Goal: Task Accomplishment & Management: Manage account settings

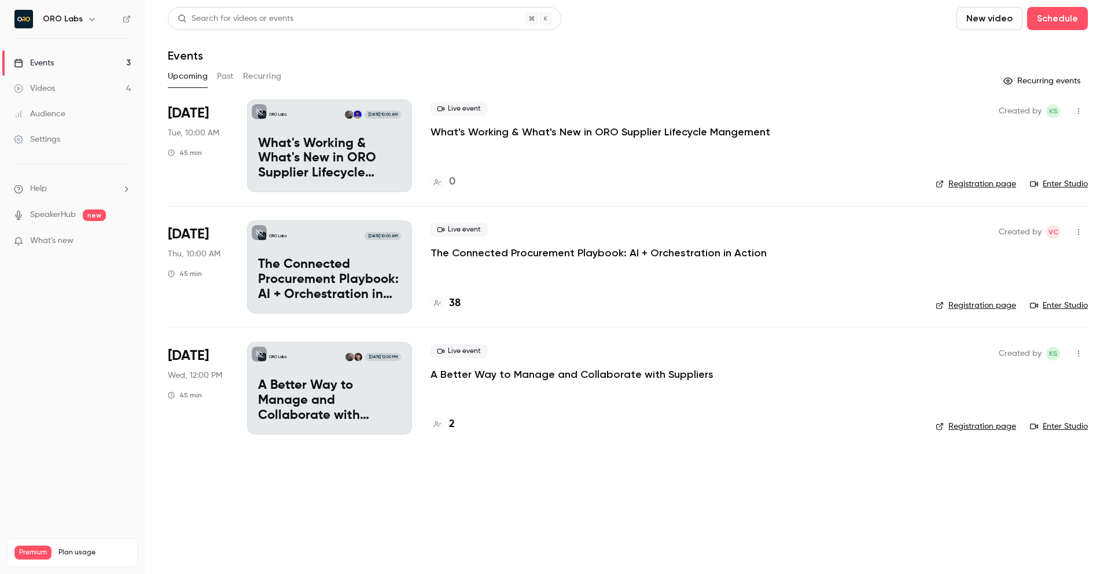
click at [613, 134] on p "What's Working & What's New in ORO Supplier Lifecycle Mangement" at bounding box center [601, 132] width 340 height 14
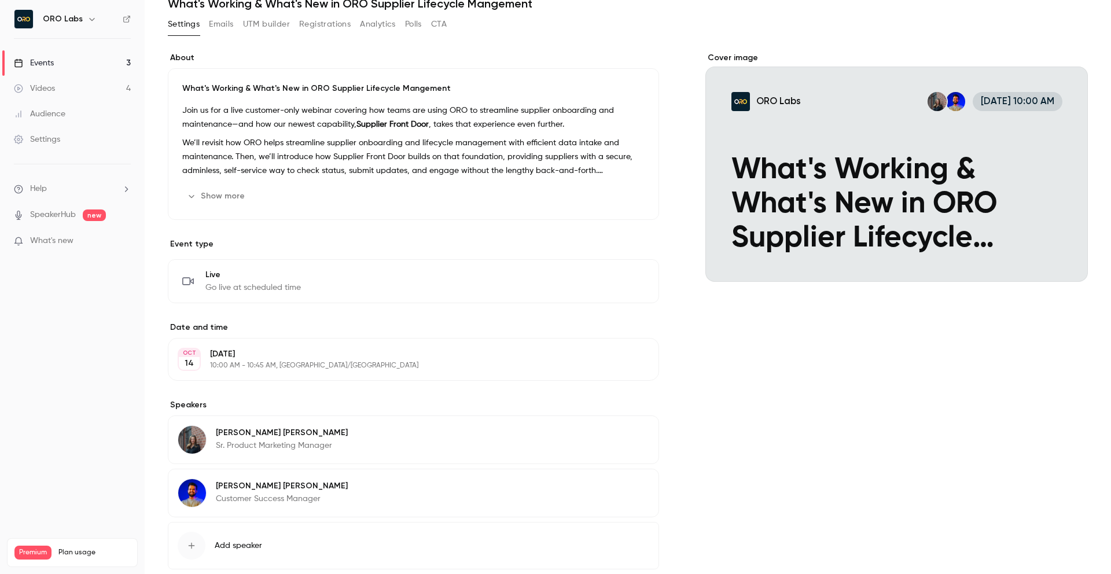
scroll to position [119, 0]
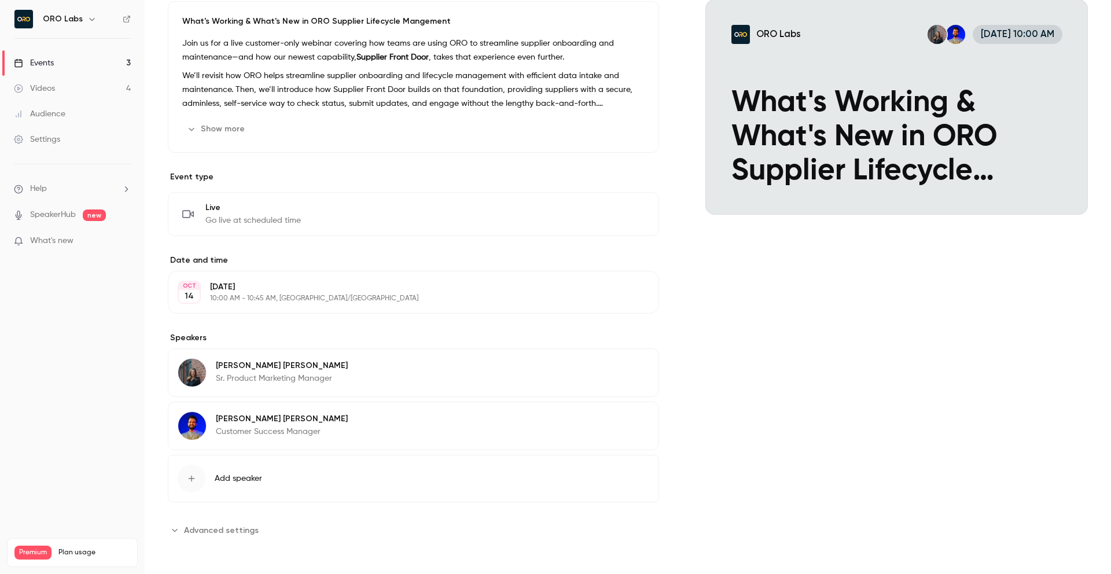
click at [348, 294] on p "10:00 AM - 10:45 AM, [GEOGRAPHIC_DATA]/[GEOGRAPHIC_DATA]" at bounding box center [404, 298] width 388 height 9
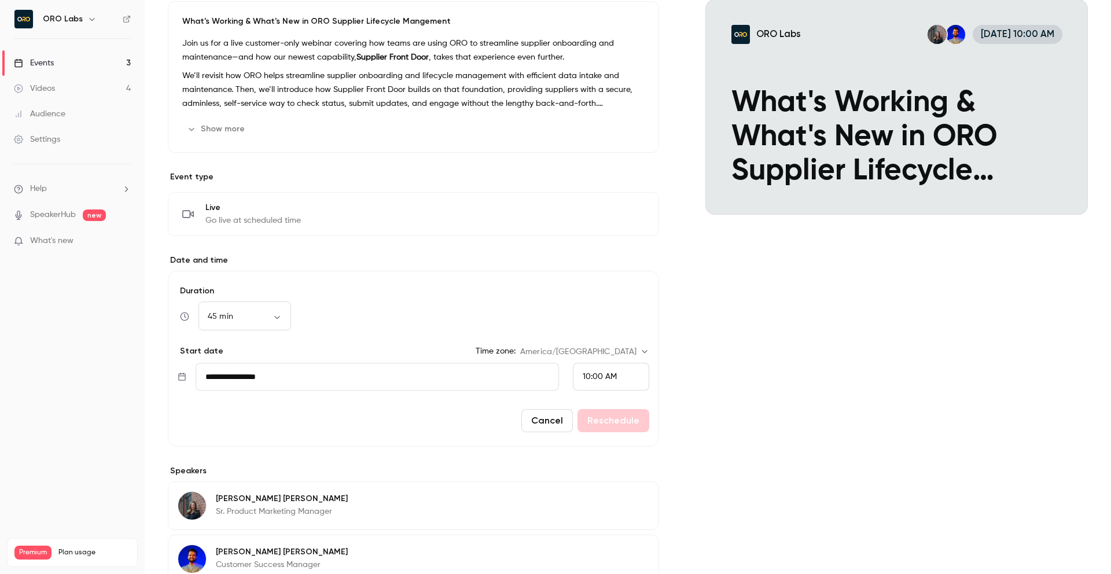
click at [545, 428] on button "Cancel" at bounding box center [548, 420] width 52 height 23
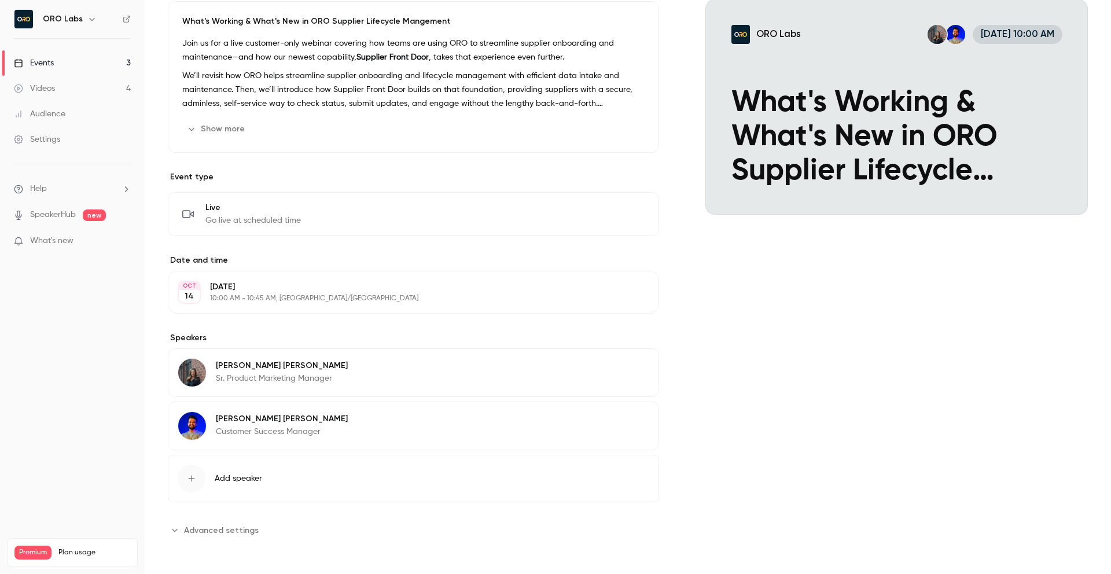
click at [322, 294] on p "10:00 AM - 10:45 AM, [GEOGRAPHIC_DATA]/[GEOGRAPHIC_DATA]" at bounding box center [404, 298] width 388 height 9
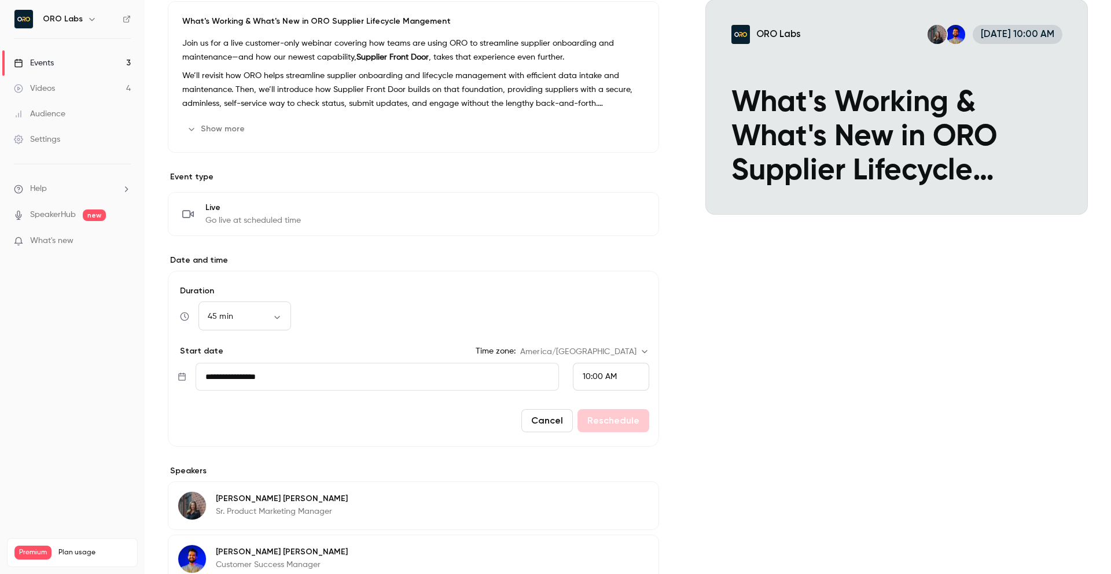
click at [519, 375] on input "**********" at bounding box center [377, 377] width 363 height 28
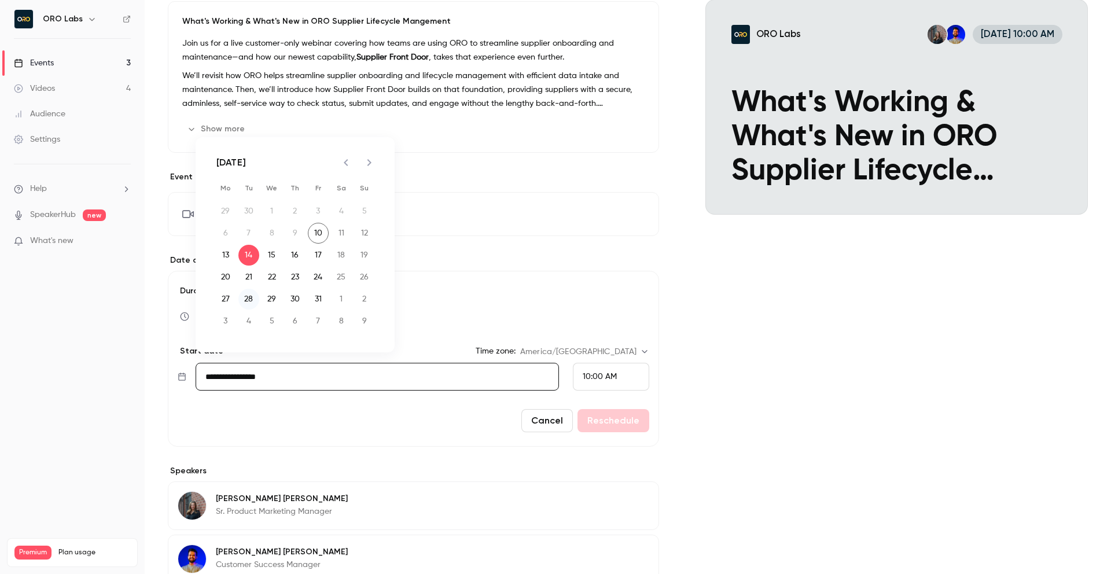
click at [248, 300] on button "28" at bounding box center [248, 299] width 21 height 21
type input "**********"
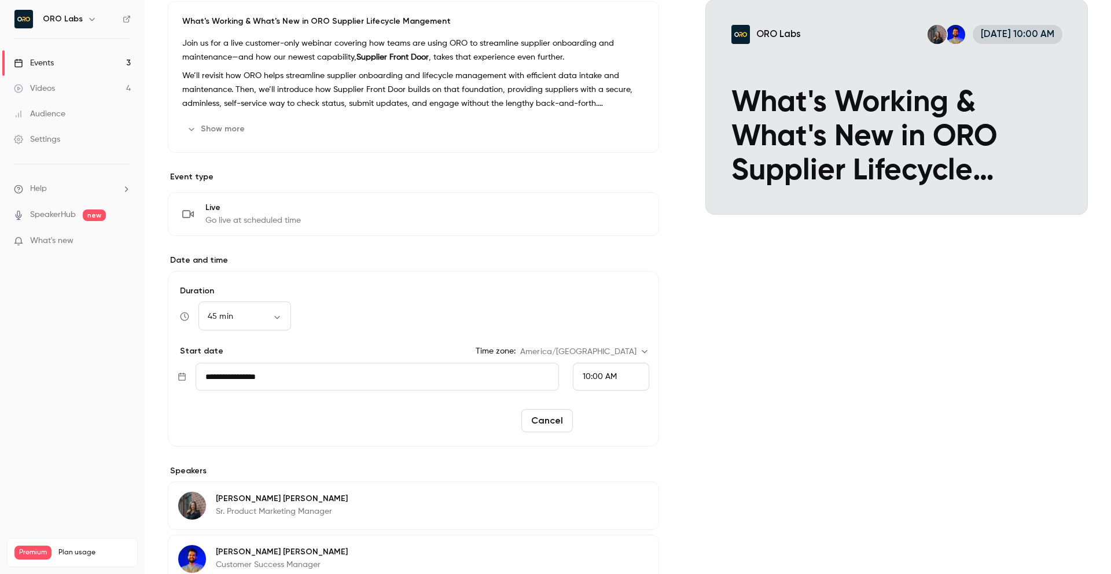
click at [600, 415] on button "Reschedule" at bounding box center [614, 420] width 72 height 23
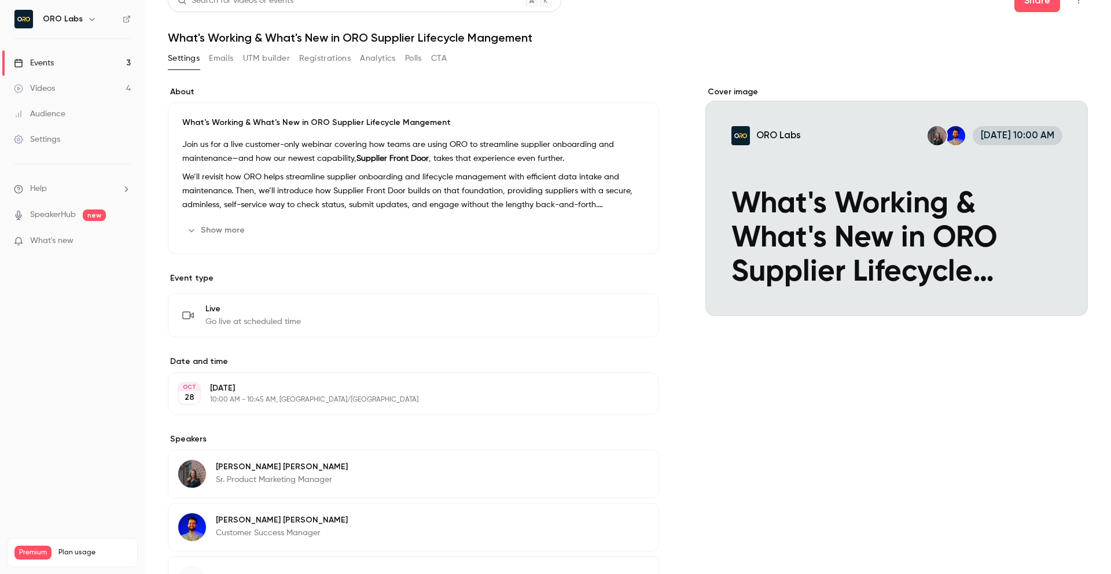
scroll to position [0, 0]
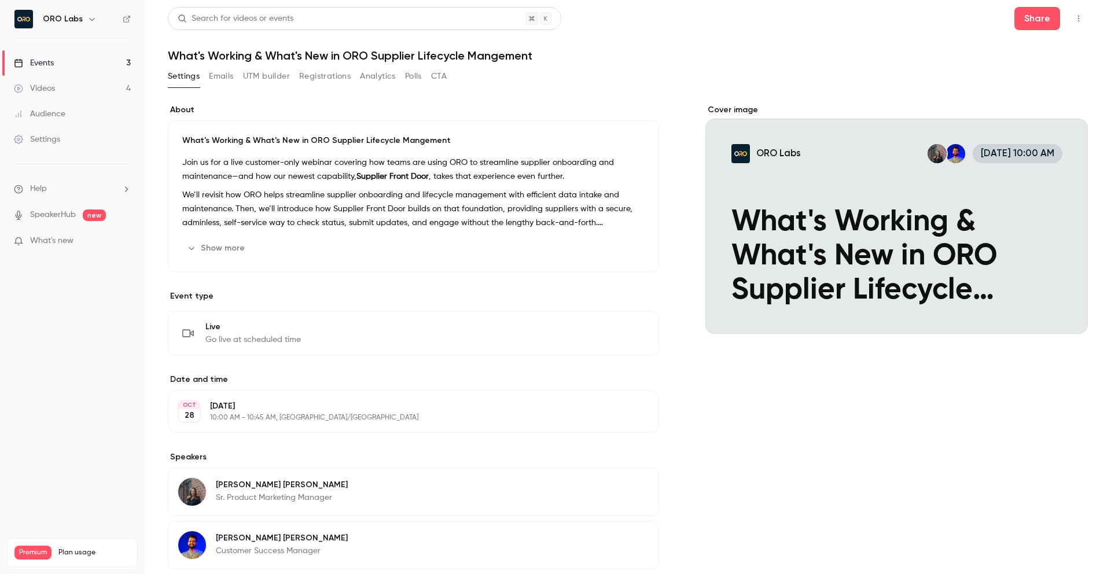
click at [37, 58] on div "Events" at bounding box center [34, 63] width 40 height 12
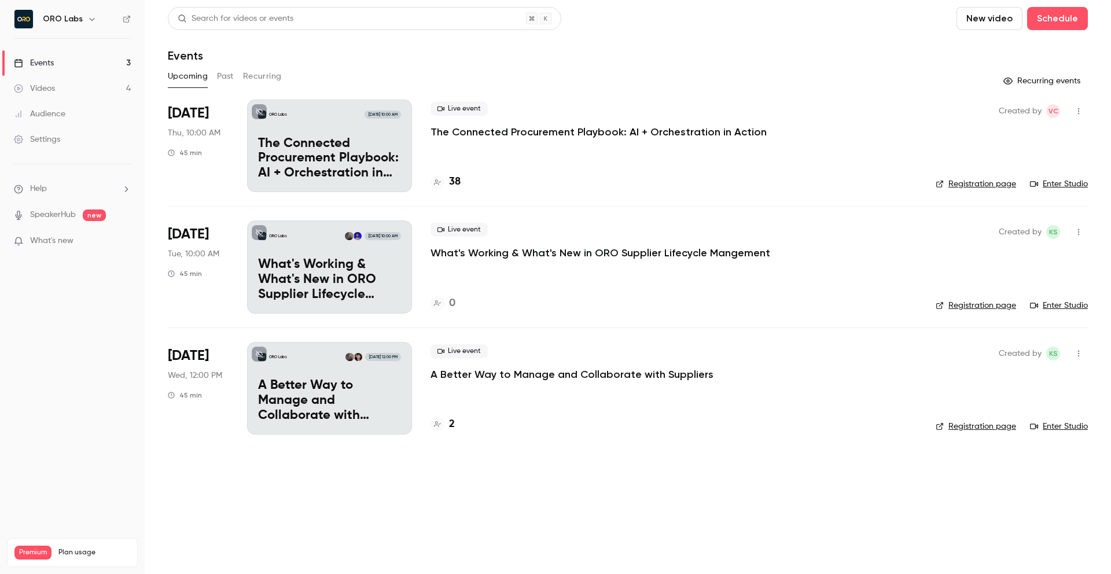
click at [311, 109] on div "ORO Labs [DATE] 10:00 AM The Connected Procurement Playbook: AI + Orchestration…" at bounding box center [329, 146] width 165 height 93
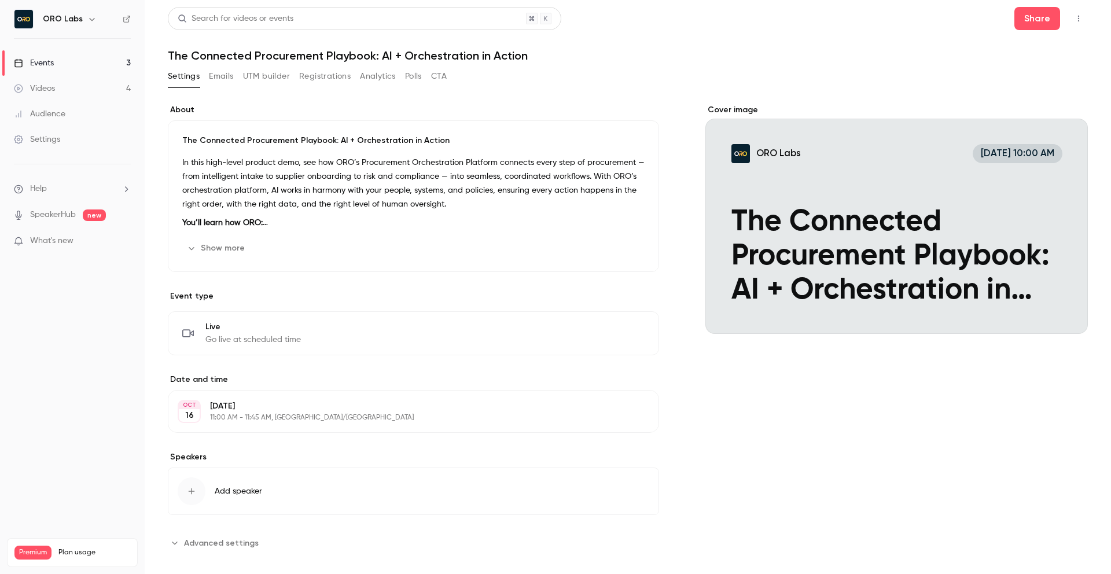
click at [335, 75] on button "Registrations" at bounding box center [325, 76] width 52 height 19
